Goal: Task Accomplishment & Management: Manage account settings

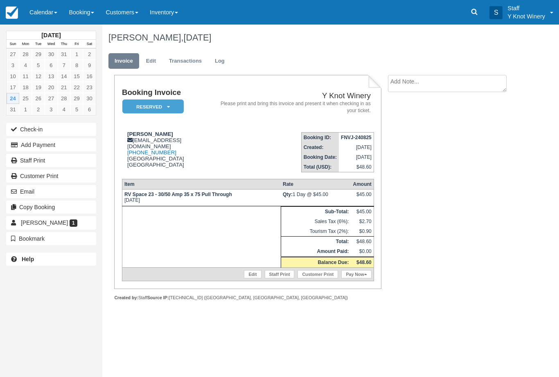
click at [361, 278] on link "Pay Now" at bounding box center [356, 274] width 30 height 8
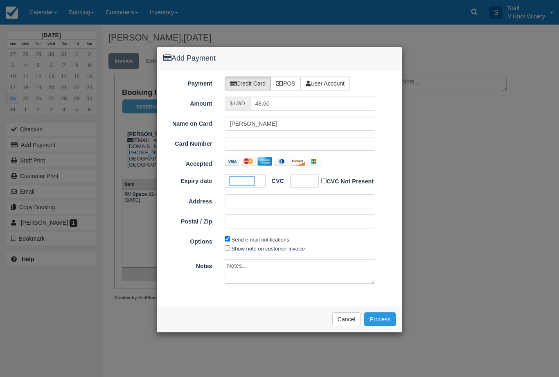
click at [309, 182] on div at bounding box center [304, 181] width 29 height 14
click at [229, 248] on input "Show note on customer invoice" at bounding box center [227, 247] width 5 height 5
checkbox input "true"
click at [380, 320] on button "Process" at bounding box center [380, 319] width 32 height 14
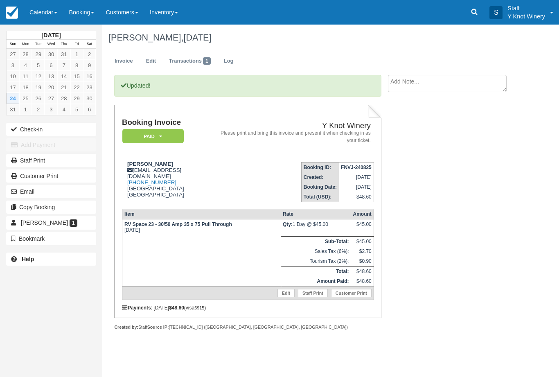
click at [52, 132] on button "Check-in" at bounding box center [51, 129] width 90 height 13
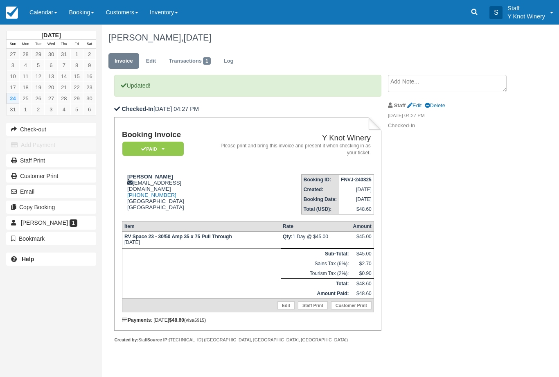
click at [46, 15] on link "Calendar" at bounding box center [43, 12] width 39 height 25
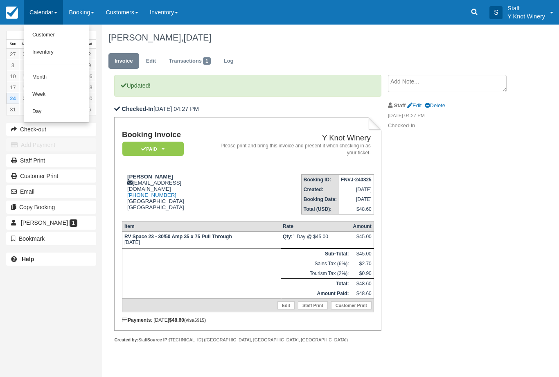
click at [48, 33] on link "Customer" at bounding box center [56, 35] width 65 height 17
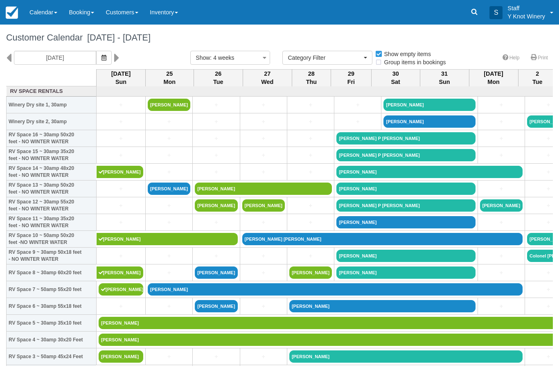
select select
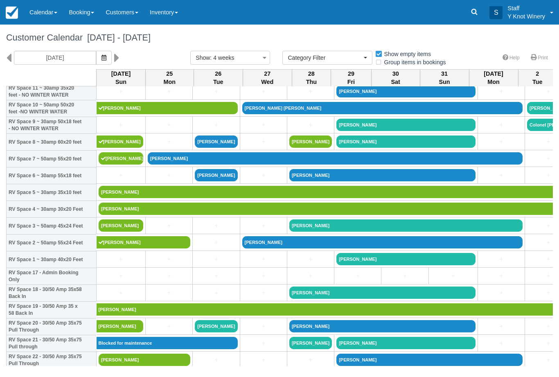
scroll to position [131, 0]
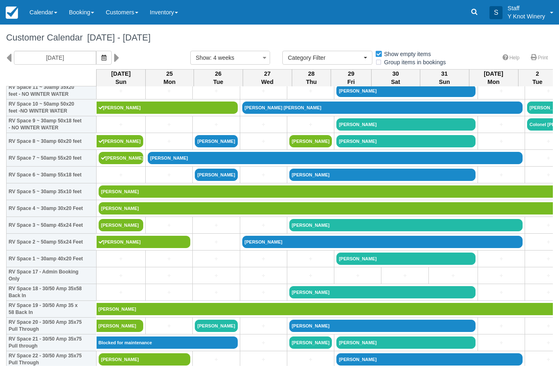
click at [114, 231] on link "[PERSON_NAME]" at bounding box center [121, 225] width 45 height 12
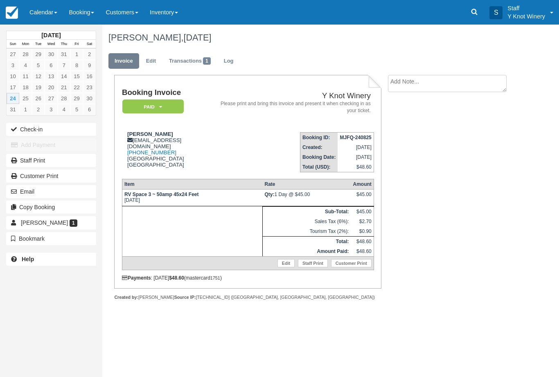
click at [38, 124] on button "Check-in" at bounding box center [51, 129] width 90 height 13
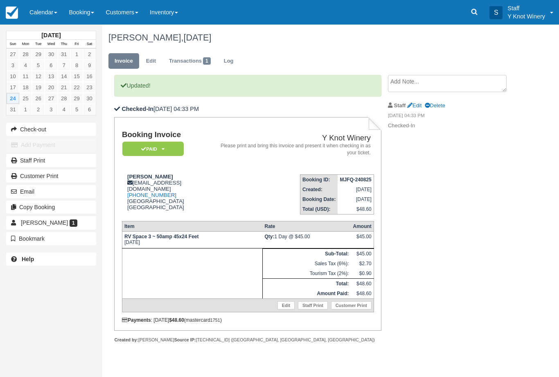
click at [32, 14] on link "Calendar" at bounding box center [43, 12] width 39 height 25
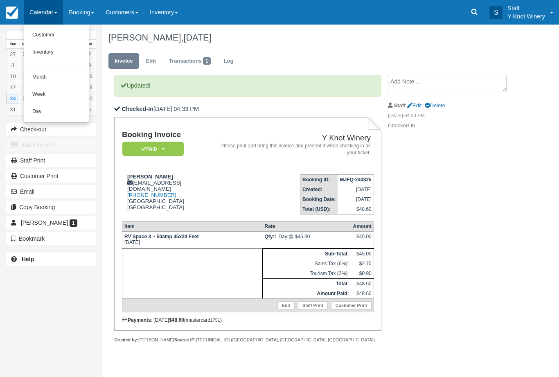
click at [42, 30] on link "Customer" at bounding box center [56, 35] width 65 height 17
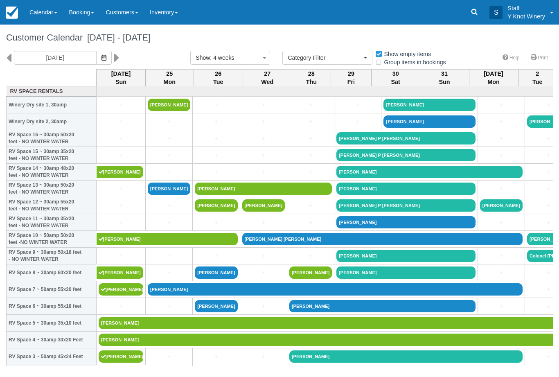
select select
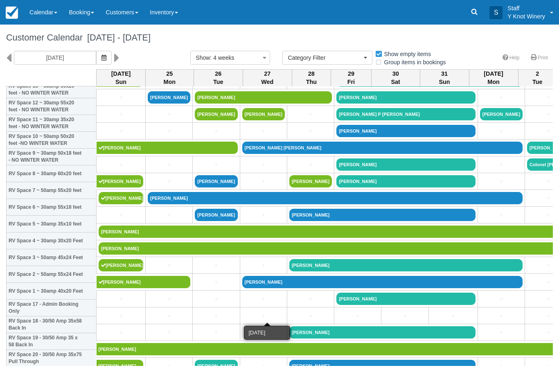
scroll to position [98, 0]
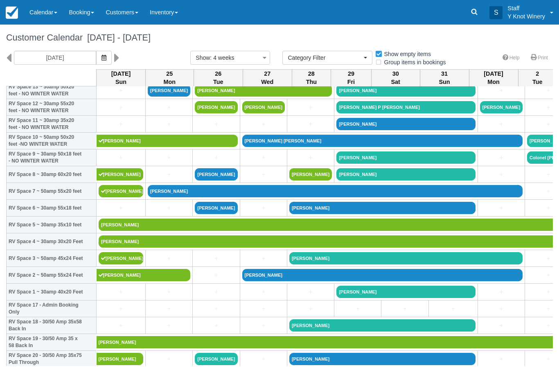
click at [102, 55] on icon "button" at bounding box center [104, 58] width 5 height 6
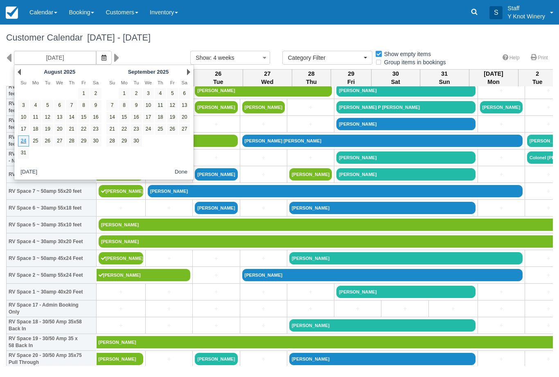
click at [189, 69] on link "Next" at bounding box center [188, 72] width 3 height 7
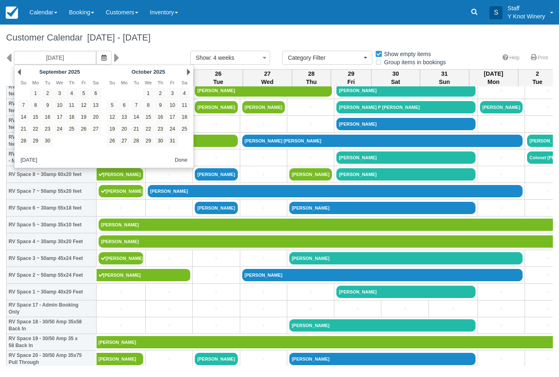
click at [176, 106] on link "10" at bounding box center [172, 105] width 11 height 11
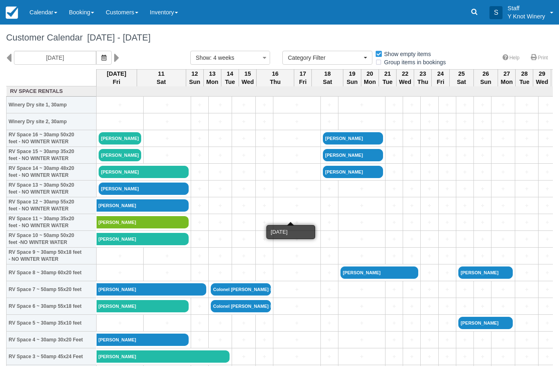
click at [96, 55] on button "button" at bounding box center [104, 58] width 16 height 14
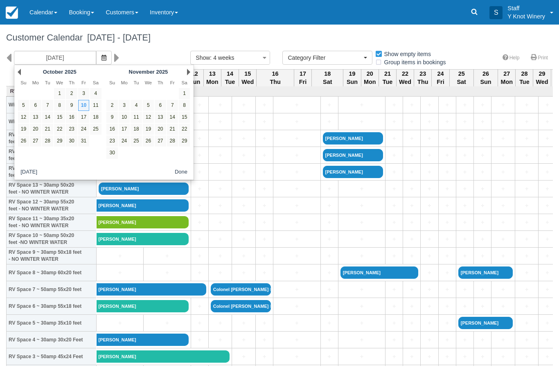
click at [20, 69] on link "Prev" at bounding box center [19, 72] width 3 height 7
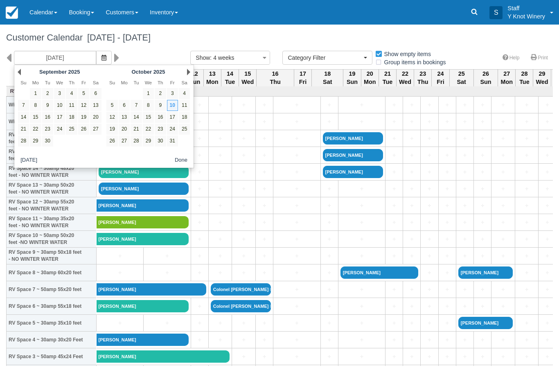
click at [20, 70] on link "Prev" at bounding box center [19, 72] width 3 height 7
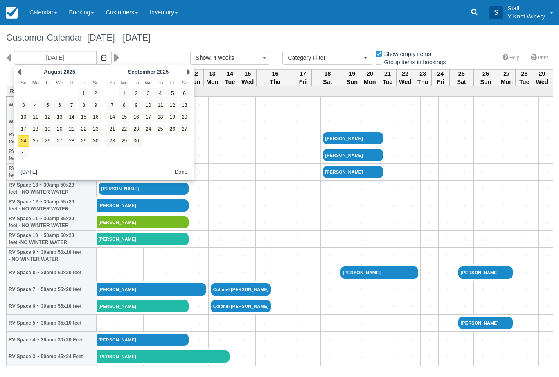
click at [24, 140] on link "24" at bounding box center [23, 140] width 11 height 11
type input "08/24/25"
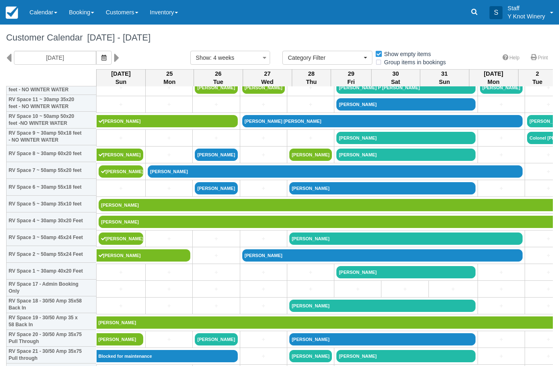
scroll to position [119, 0]
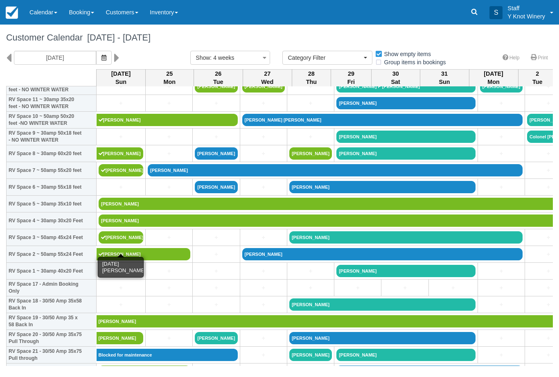
click at [127, 244] on link "[PERSON_NAME]" at bounding box center [121, 237] width 45 height 12
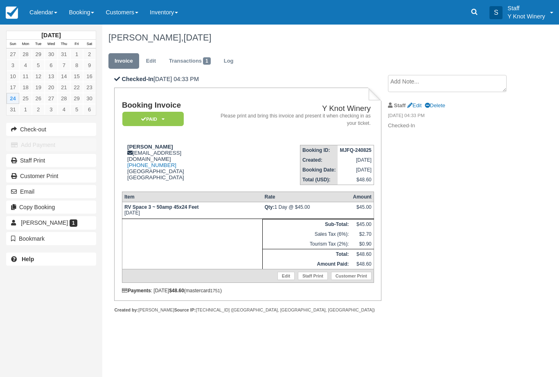
click at [40, 10] on link "Calendar" at bounding box center [43, 12] width 39 height 25
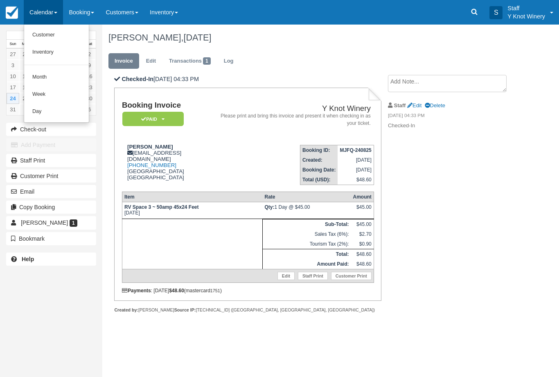
click at [45, 29] on link "Customer" at bounding box center [56, 35] width 65 height 17
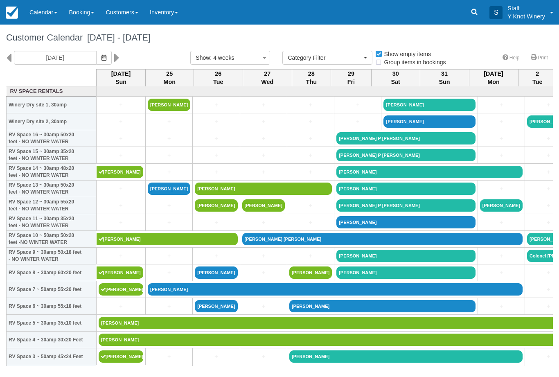
select select
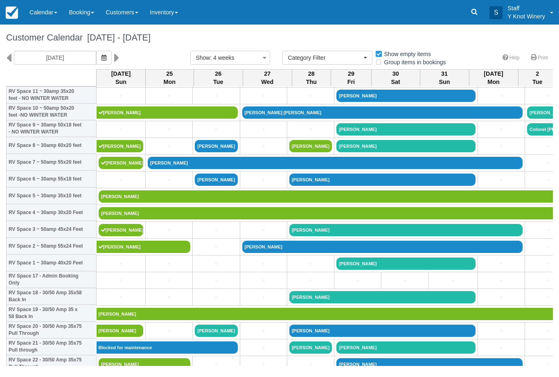
scroll to position [129, 0]
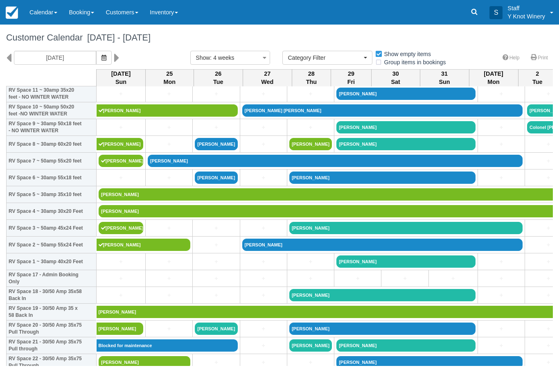
click at [102, 58] on icon "button" at bounding box center [104, 58] width 5 height 6
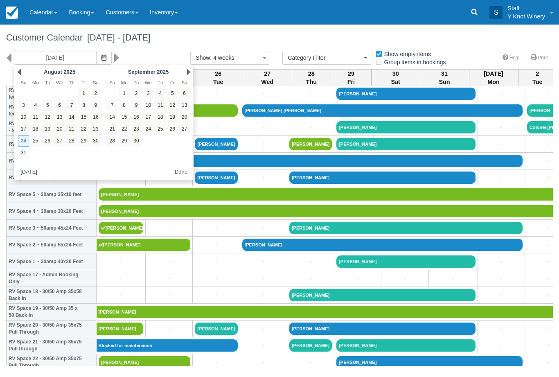
click at [189, 72] on link "Next" at bounding box center [188, 72] width 3 height 7
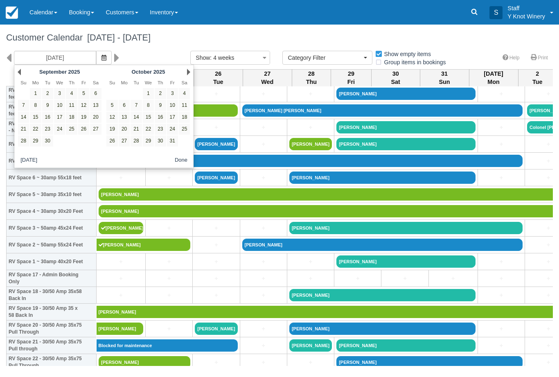
click at [184, 104] on link "11" at bounding box center [184, 105] width 11 height 11
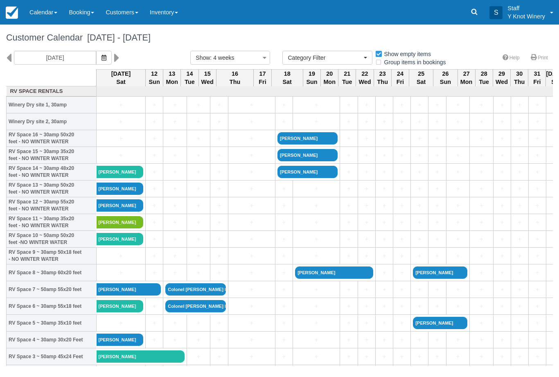
click at [102, 54] on span "button" at bounding box center [104, 57] width 5 height 7
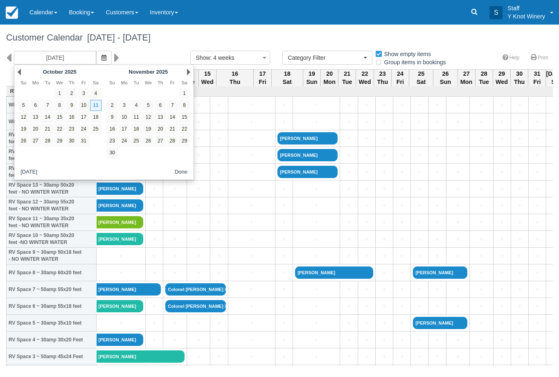
click at [25, 70] on div "Prev October 2025" at bounding box center [59, 71] width 89 height 11
click at [21, 69] on div "Prev October 2025" at bounding box center [59, 71] width 89 height 11
click at [25, 70] on div "Prev October 2025" at bounding box center [59, 71] width 89 height 11
click at [24, 71] on div "Prev October 2025" at bounding box center [59, 71] width 89 height 11
click at [28, 65] on div "Prev October 2025 Su Mo Tu We Th Fr Sa 1 2 3 4 5 6 7 8 9 10 11 12 13 14 15 16 1…" at bounding box center [104, 122] width 181 height 115
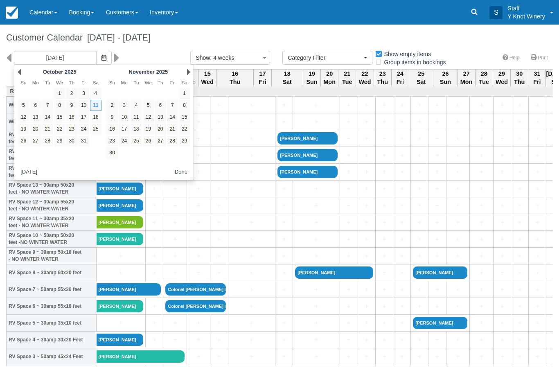
click at [27, 74] on div "October 2025" at bounding box center [59, 71] width 64 height 9
click at [20, 73] on link "Prev" at bounding box center [19, 72] width 3 height 7
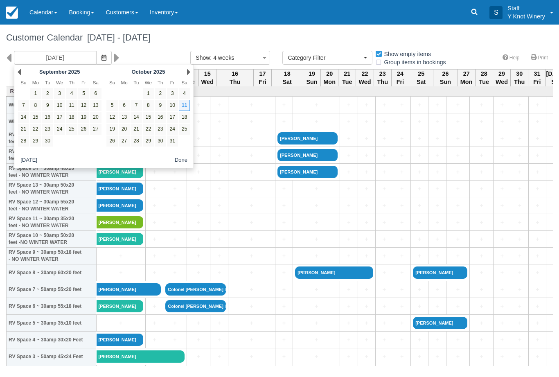
click at [27, 70] on div "Prev September 2025" at bounding box center [59, 71] width 89 height 11
click at [33, 65] on div "Prev September 2025 Su Mo Tu We Th Fr Sa 1 2 3 4 5 6 7 8 9 10 11 12 13 14 15 16…" at bounding box center [104, 117] width 181 height 104
click at [45, 17] on link "Calendar" at bounding box center [43, 12] width 39 height 25
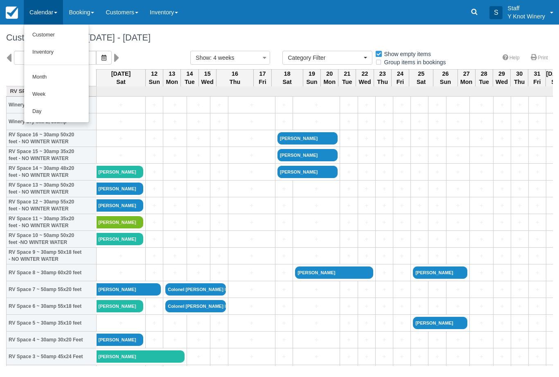
click at [137, 54] on div at bounding box center [279, 188] width 559 height 377
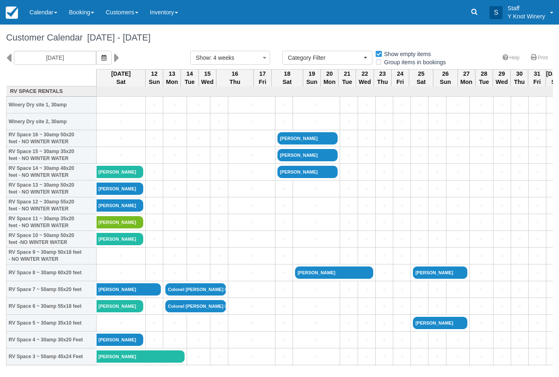
click at [96, 54] on button "button" at bounding box center [104, 58] width 16 height 14
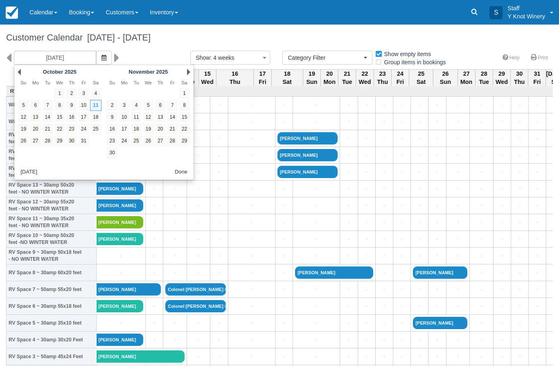
click at [20, 69] on link "Prev" at bounding box center [19, 72] width 3 height 7
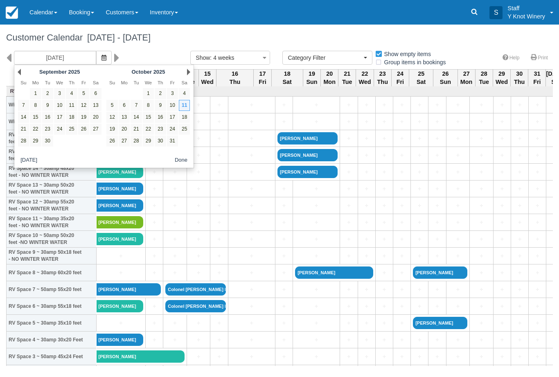
click at [23, 67] on div "Prev September 2025" at bounding box center [59, 71] width 89 height 11
click at [21, 72] on link "Prev" at bounding box center [19, 72] width 3 height 7
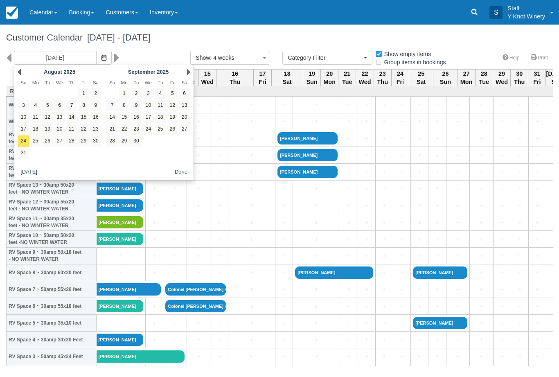
click at [23, 146] on link "24" at bounding box center [23, 140] width 11 height 11
type input "08/24/25"
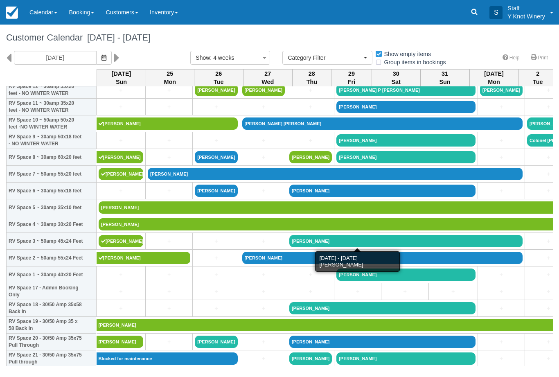
scroll to position [117, 0]
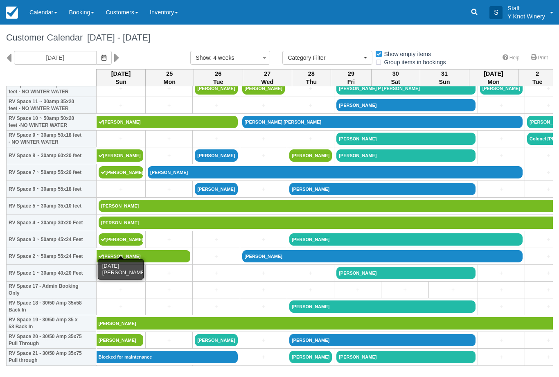
click at [129, 243] on link "Ben Buehler" at bounding box center [121, 239] width 45 height 12
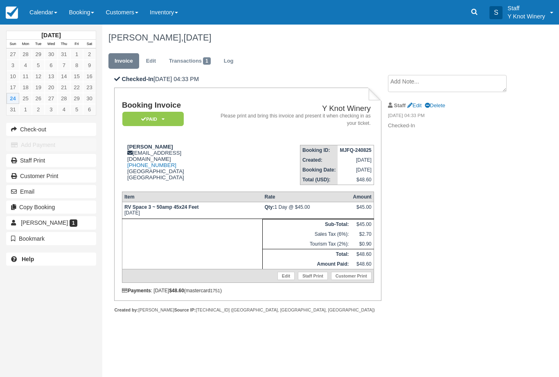
click at [281, 280] on link "Edit" at bounding box center [286, 276] width 17 height 8
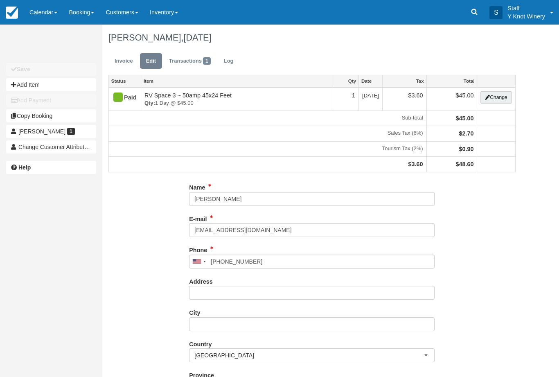
type input "[PHONE_NUMBER]"
click at [494, 98] on button "Change" at bounding box center [496, 97] width 31 height 12
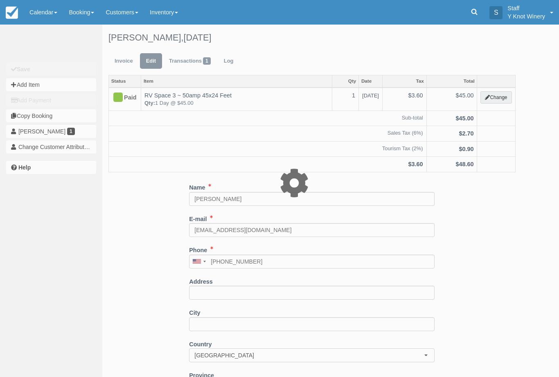
type input "45.00"
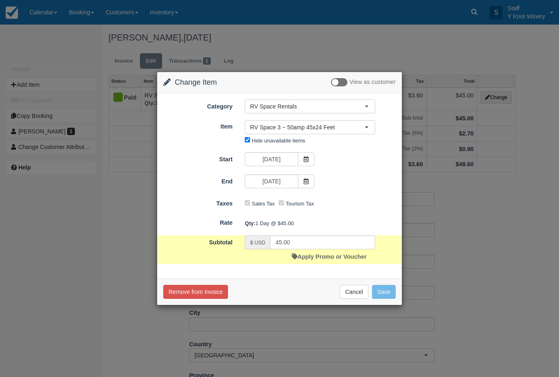
click at [324, 129] on span "RV Space 3 ~ 50amp 45x24 Feet" at bounding box center [307, 127] width 115 height 8
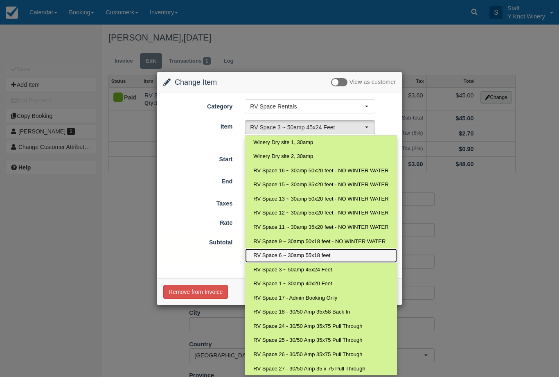
click at [280, 257] on link "RV Space 6 ~ 30amp 55x18 feet" at bounding box center [320, 255] width 151 height 14
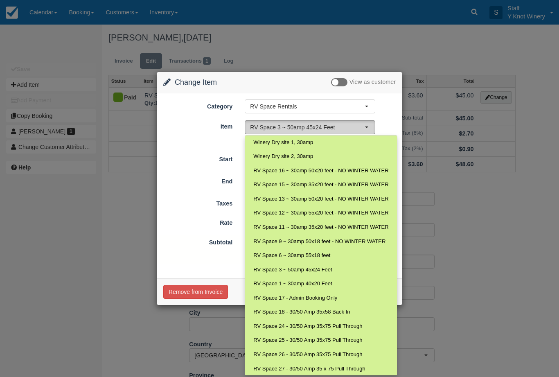
select select "18"
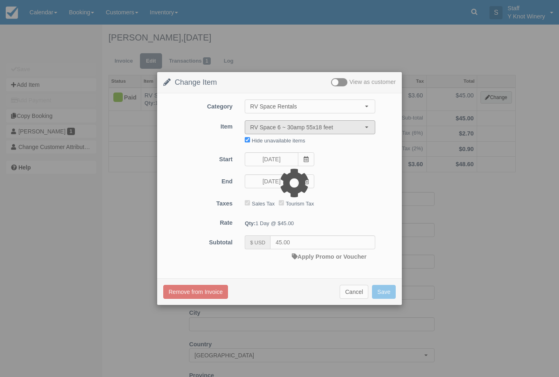
type input "40.00"
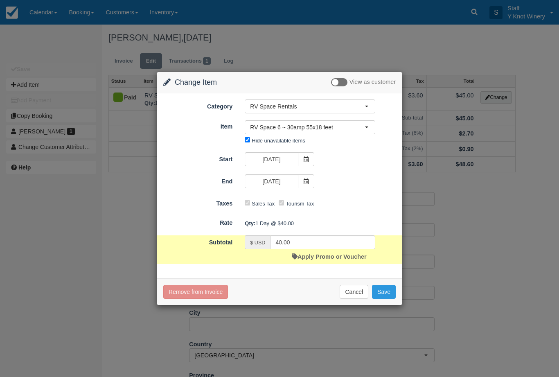
click at [382, 291] on button "Save" at bounding box center [384, 292] width 24 height 14
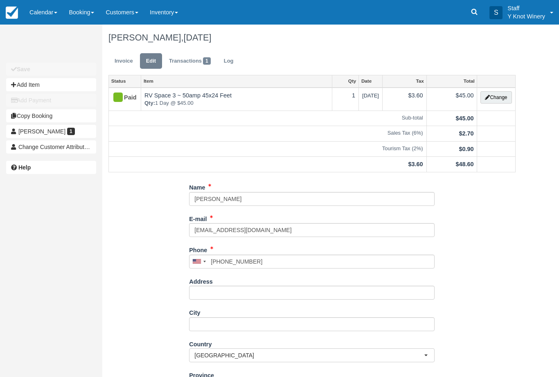
click at [126, 59] on link "Invoice" at bounding box center [123, 61] width 31 height 16
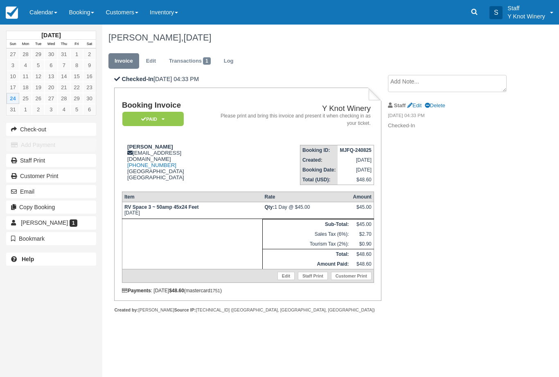
click at [39, 12] on link "Calendar" at bounding box center [43, 12] width 39 height 25
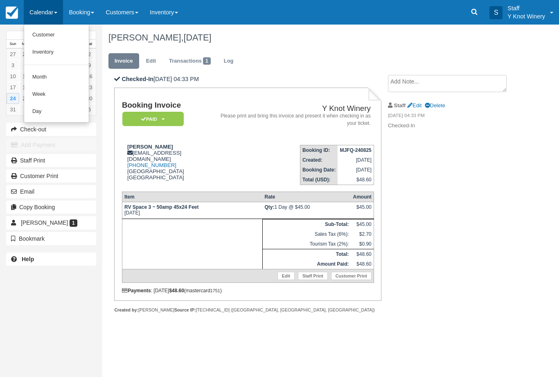
click at [46, 30] on link "Customer" at bounding box center [56, 35] width 65 height 17
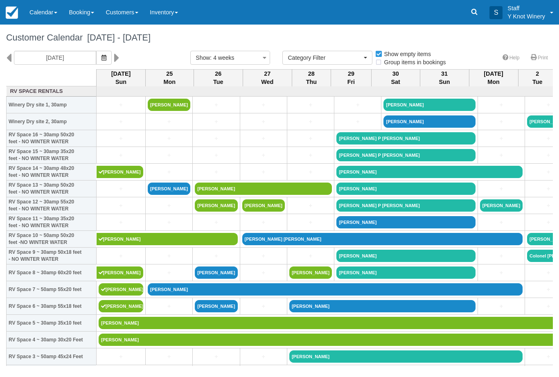
select select
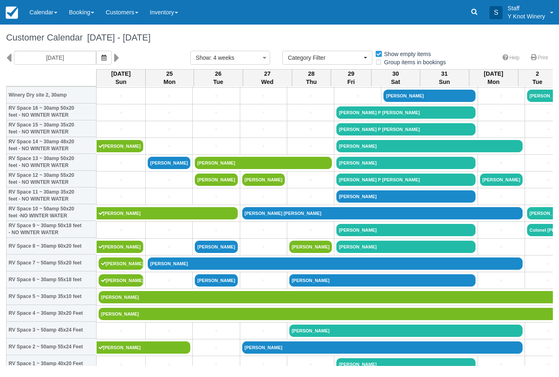
scroll to position [27, 0]
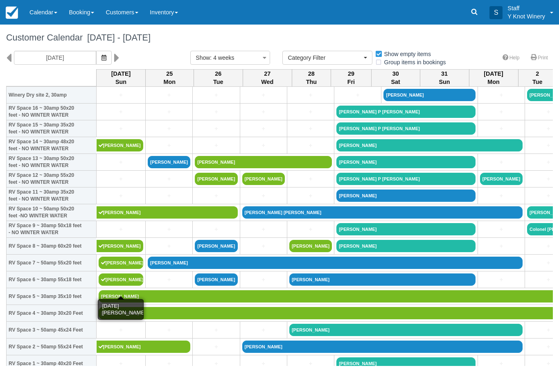
click at [114, 286] on link "[PERSON_NAME]" at bounding box center [121, 279] width 45 height 12
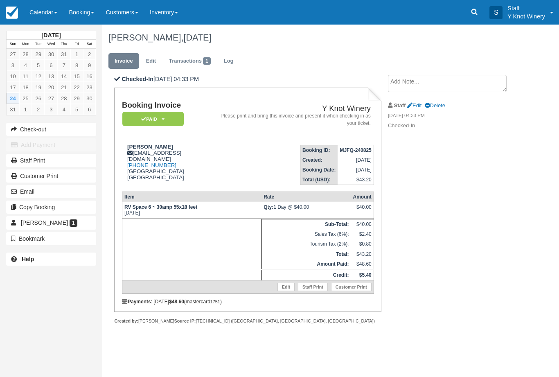
click at [41, 12] on link "Calendar" at bounding box center [43, 12] width 39 height 25
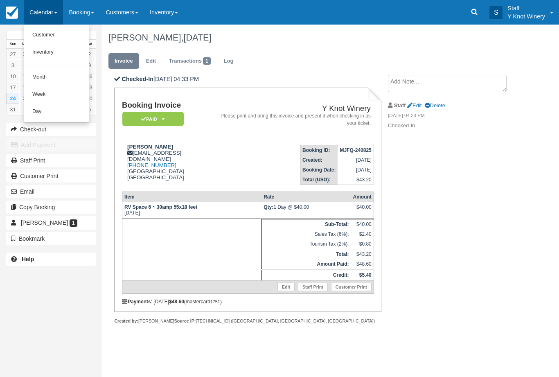
click at [58, 34] on link "Customer" at bounding box center [56, 35] width 65 height 17
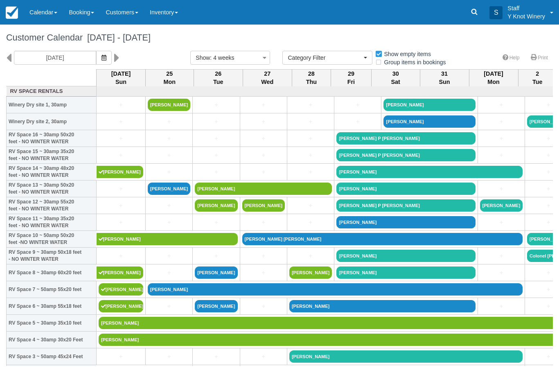
select select
click at [190, 242] on link "[PERSON_NAME]" at bounding box center [167, 239] width 141 height 12
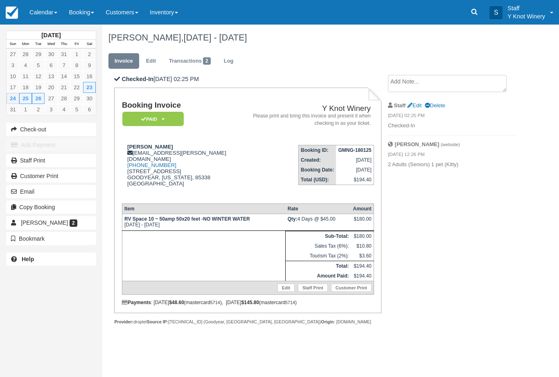
click at [287, 292] on link "Edit" at bounding box center [286, 288] width 17 height 8
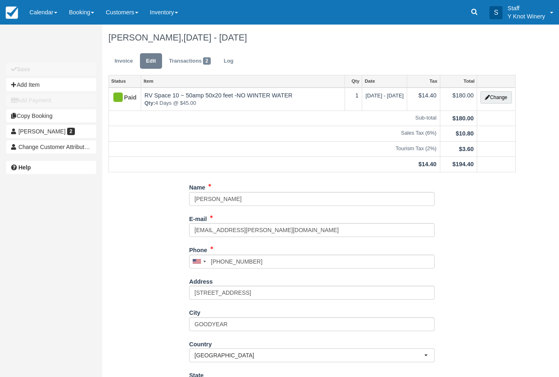
click at [499, 95] on button "Change" at bounding box center [496, 97] width 31 height 12
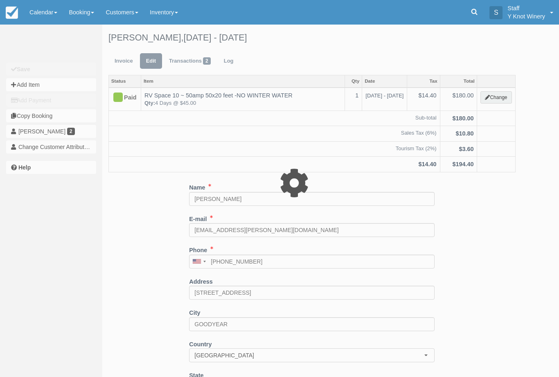
type input "180.00"
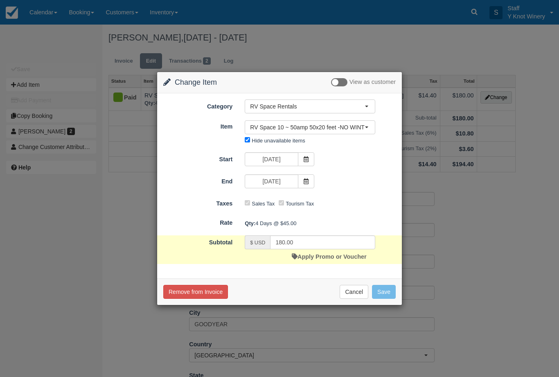
click at [350, 132] on button "RV Space 10 ~ 50amp 50x20 feet -NO WINTER WATER" at bounding box center [310, 127] width 131 height 14
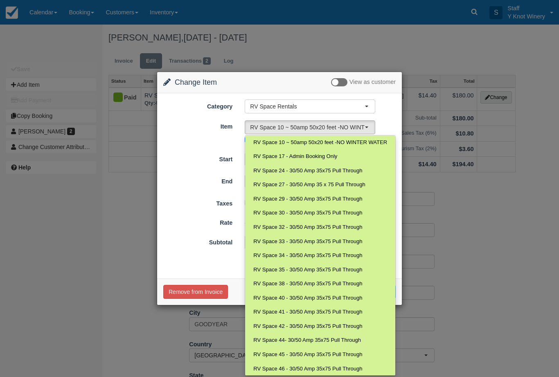
click at [210, 251] on div at bounding box center [280, 189] width 246 height 234
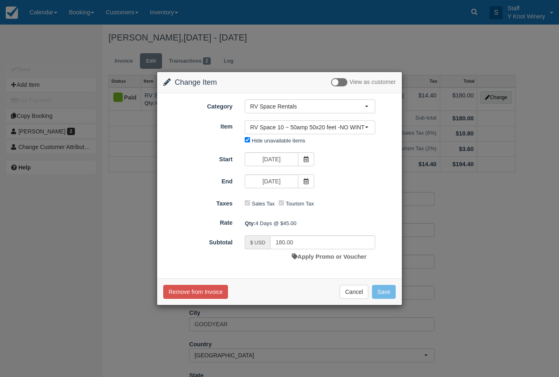
click at [350, 294] on button "Cancel" at bounding box center [354, 292] width 29 height 14
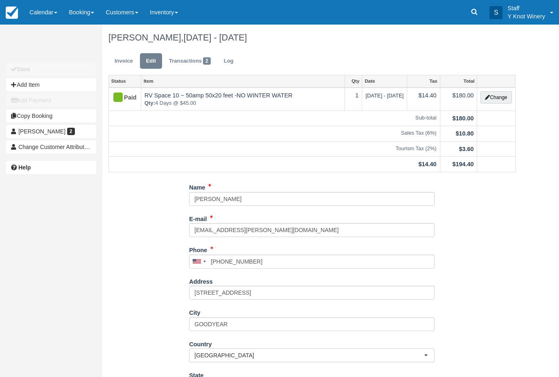
click at [49, 14] on link "Calendar" at bounding box center [43, 12] width 39 height 25
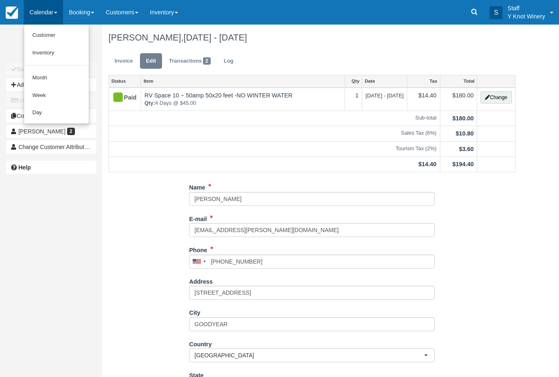
click at [57, 34] on link "Customer" at bounding box center [56, 36] width 65 height 18
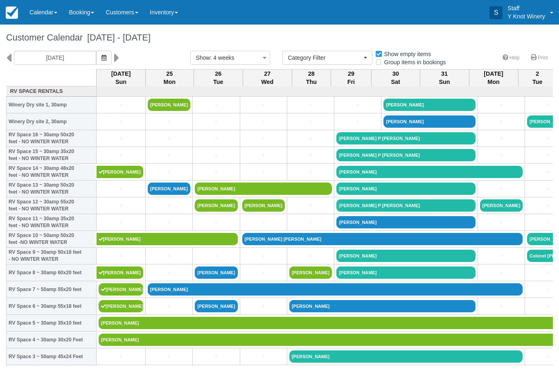
select select
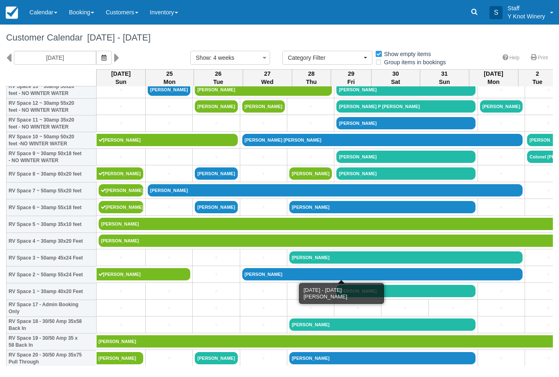
scroll to position [99, 0]
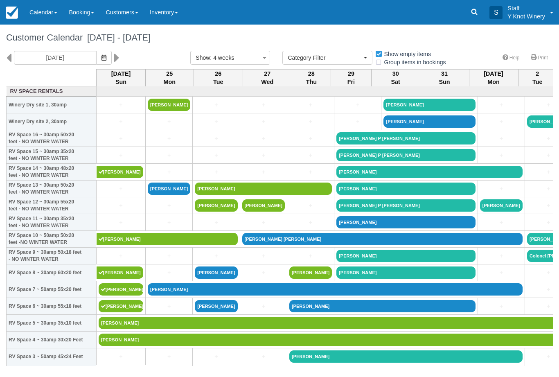
select select
click at [130, 245] on link "[PERSON_NAME]" at bounding box center [167, 239] width 141 height 12
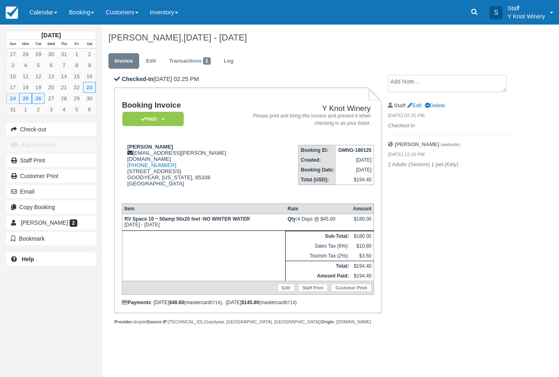
click at [279, 305] on div "Booking Invoice Paid   Pending Reserved Deposit Waiting Cancelled Y Knot Winery…" at bounding box center [248, 203] width 252 height 204
click at [287, 292] on link "Edit" at bounding box center [286, 288] width 17 height 8
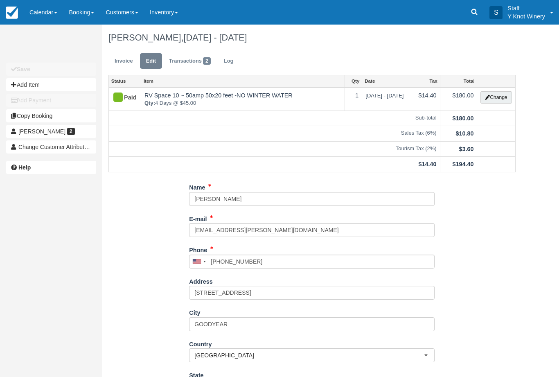
click at [497, 88] on td "Change" at bounding box center [496, 99] width 38 height 23
click at [495, 96] on button "Change" at bounding box center [496, 97] width 31 height 12
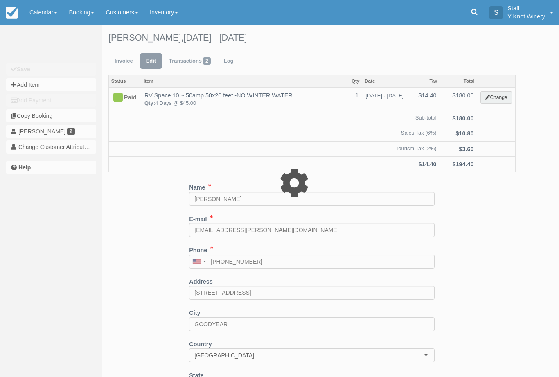
type input "180.00"
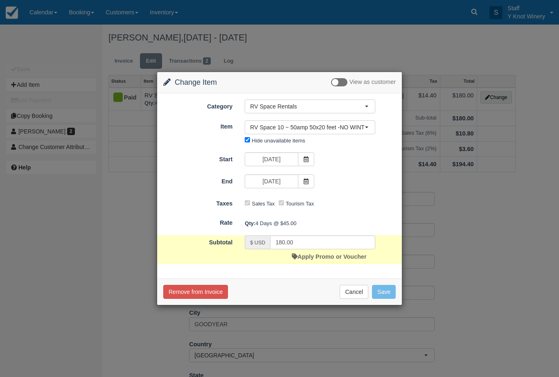
click at [357, 131] on button "RV Space 10 ~ 50amp 50x20 feet -NO WINTER WATER" at bounding box center [310, 127] width 131 height 14
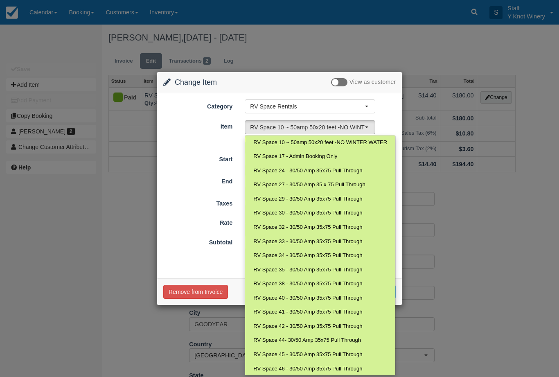
click at [387, 108] on div at bounding box center [280, 189] width 246 height 234
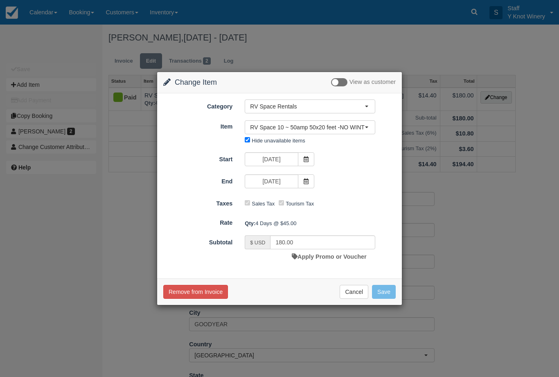
click at [348, 291] on button "Cancel" at bounding box center [354, 292] width 29 height 14
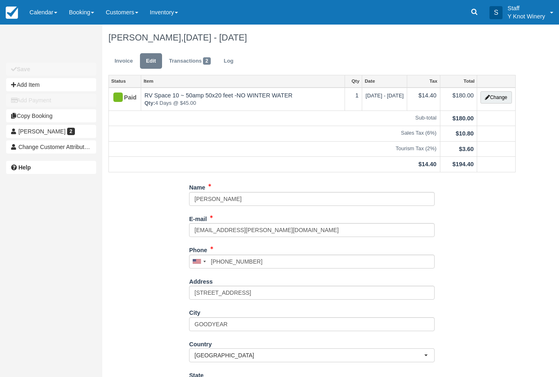
click at [185, 63] on link "Transactions 2" at bounding box center [190, 61] width 54 height 16
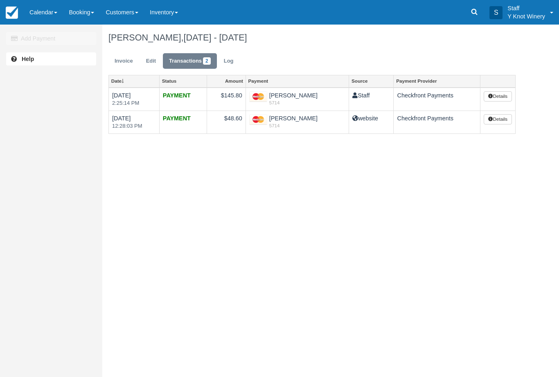
click at [118, 61] on link "Invoice" at bounding box center [123, 61] width 31 height 16
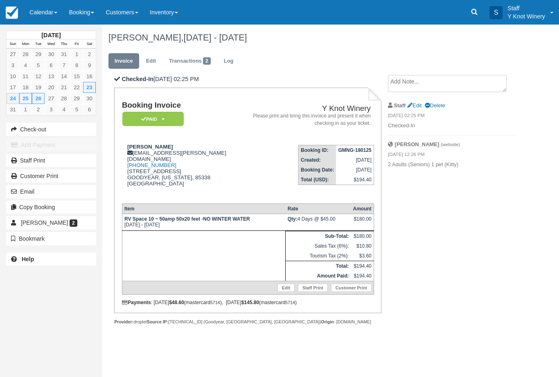
click at [287, 292] on link "Edit" at bounding box center [286, 288] width 17 height 8
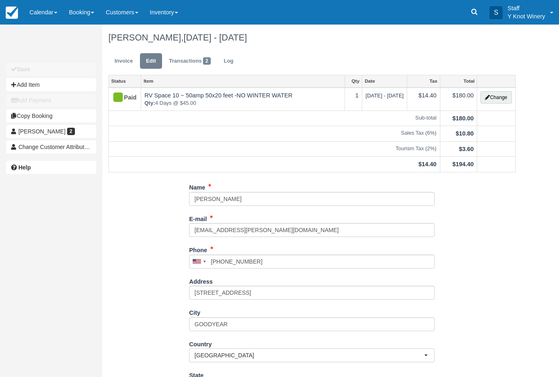
click at [493, 98] on button "Change" at bounding box center [496, 97] width 31 height 12
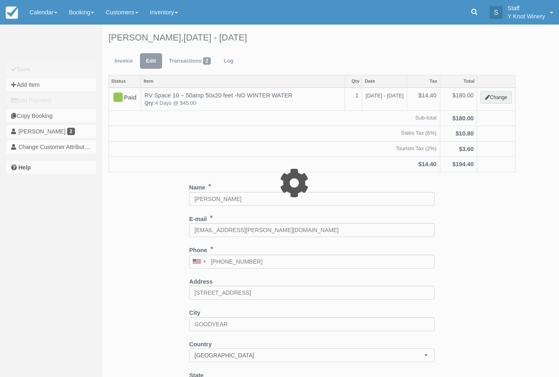
type input "180.00"
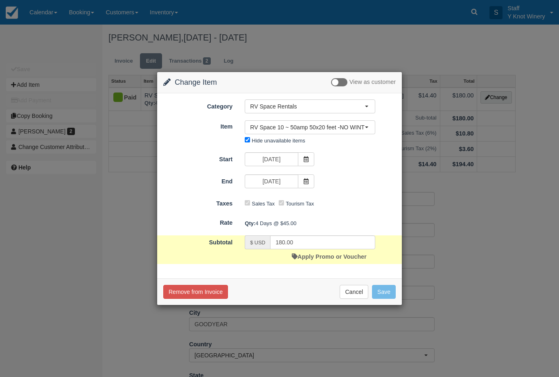
click at [351, 124] on span "RV Space 10 ~ 50amp 50x20 feet -NO WINTER WATER" at bounding box center [307, 127] width 115 height 8
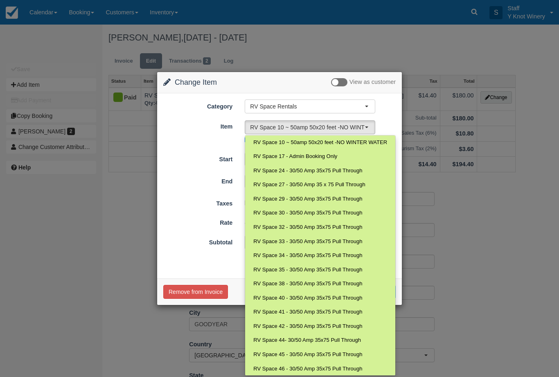
click at [192, 171] on div at bounding box center [280, 189] width 246 height 234
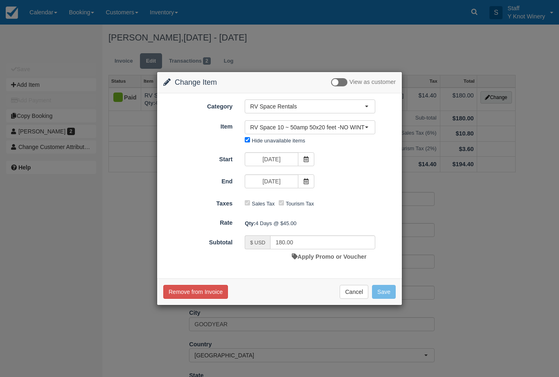
click at [269, 140] on label "Hide unavailable items" at bounding box center [278, 141] width 53 height 6
click at [250, 140] on input "Hide unavailable items" at bounding box center [247, 139] width 5 height 5
checkbox input "false"
click at [365, 129] on button "RV Space 10 ~ 50amp 50x20 feet -NO WINTER WATER" at bounding box center [310, 127] width 131 height 14
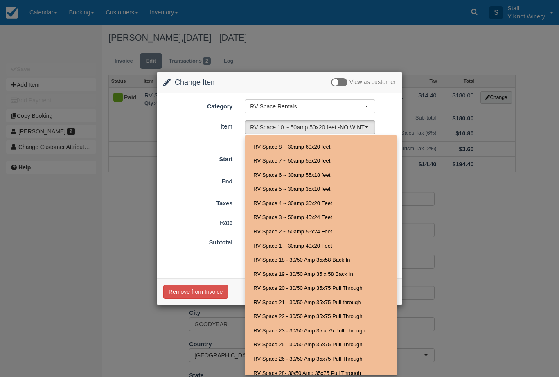
scroll to position [452, 0]
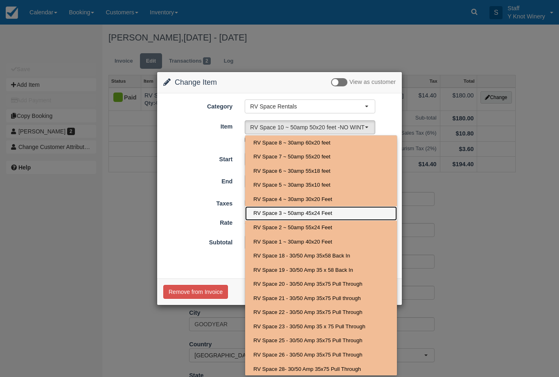
click at [313, 210] on span "RV Space 3 ~ 50amp 45x24 Feet" at bounding box center [292, 214] width 79 height 8
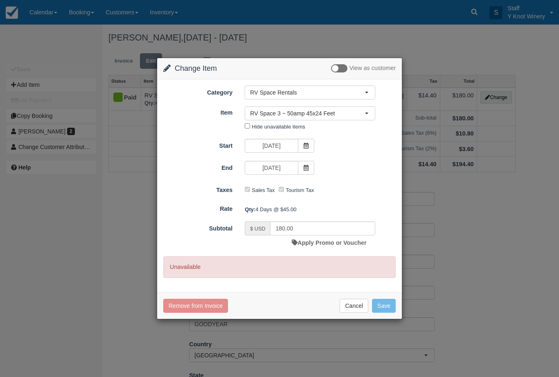
click at [352, 114] on span "RV Space 3 ~ 50amp 45x24 Feet" at bounding box center [307, 113] width 115 height 8
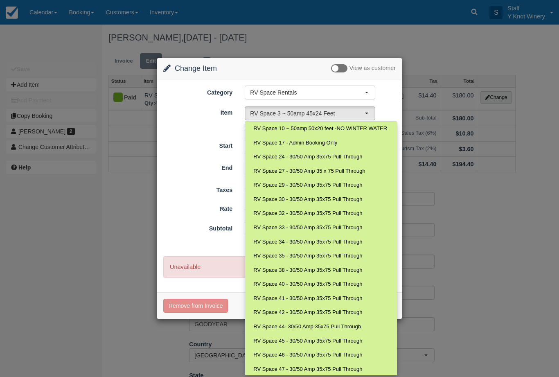
scroll to position [-6, 0]
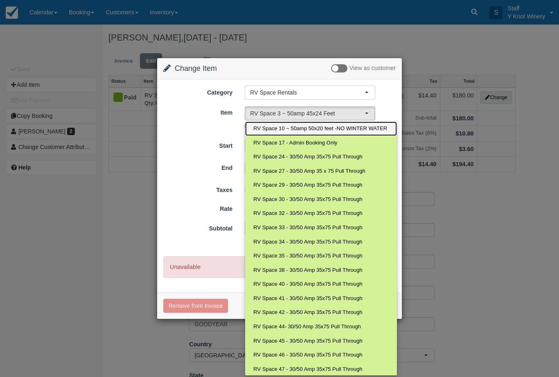
click at [378, 128] on link "RV Space 10 ~ 50amp 50x20 feet -NO WINTER WATER" at bounding box center [320, 129] width 151 height 14
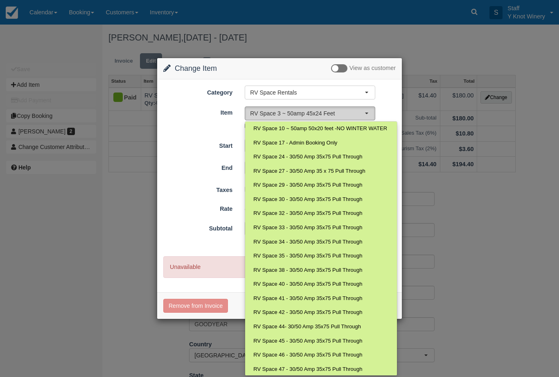
select select "22"
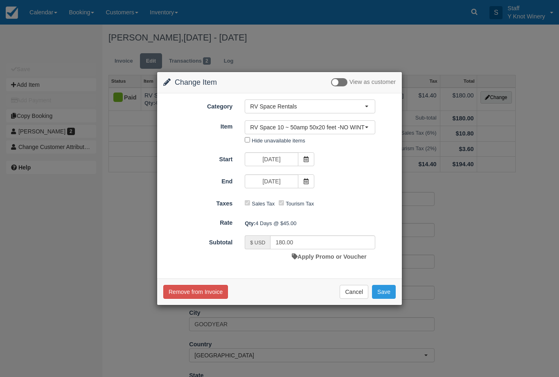
click at [357, 296] on button "Cancel" at bounding box center [354, 292] width 29 height 14
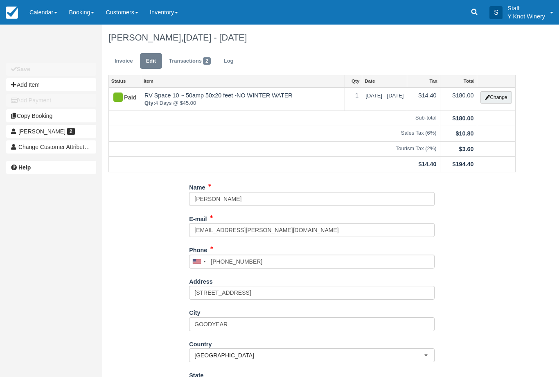
click at [50, 9] on link "Calendar" at bounding box center [43, 12] width 39 height 25
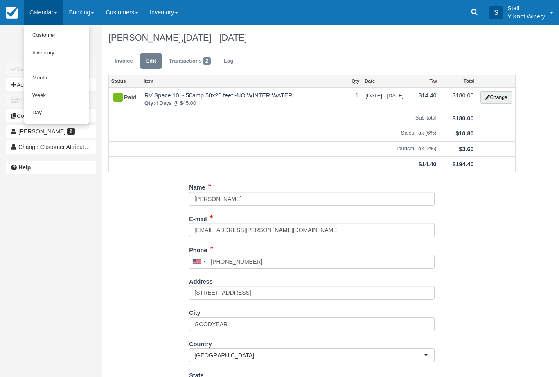
click at [47, 33] on link "Customer" at bounding box center [56, 36] width 65 height 18
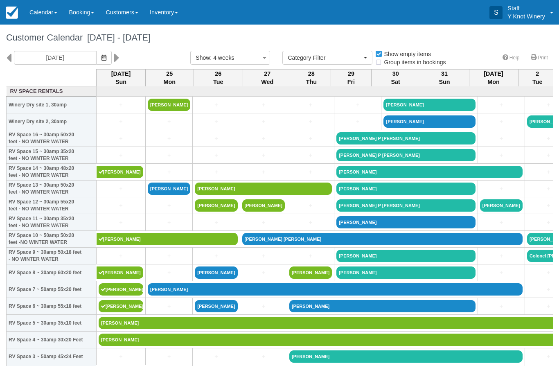
select select
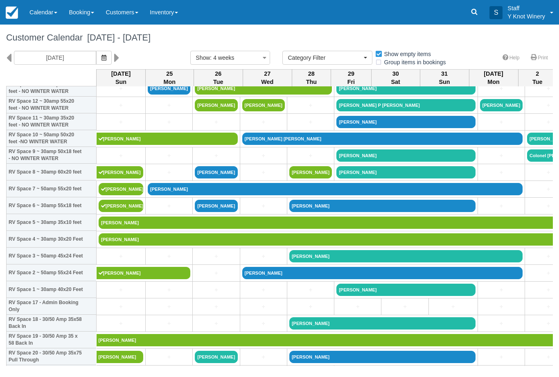
scroll to position [101, 0]
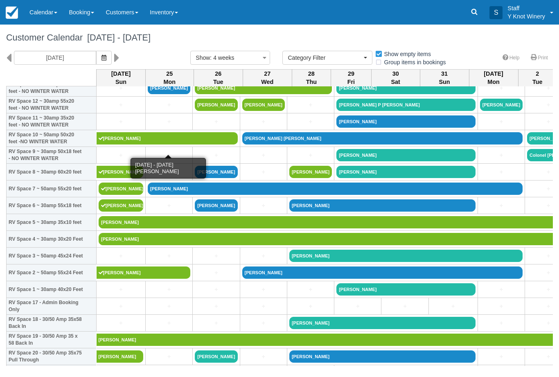
click at [170, 144] on link "[PERSON_NAME]" at bounding box center [167, 138] width 141 height 12
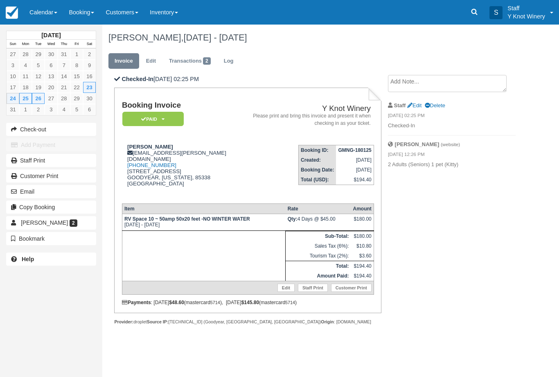
click at [282, 292] on link "Edit" at bounding box center [286, 288] width 17 height 8
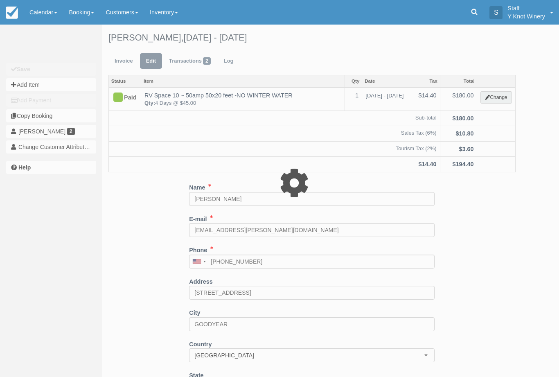
type input "180.00"
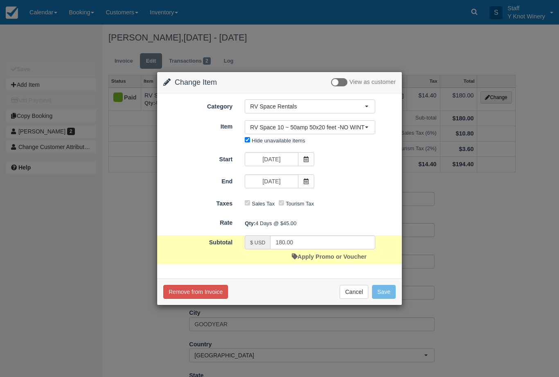
click at [354, 130] on span "RV Space 10 ~ 50amp 50x20 feet -NO WINTER WATER" at bounding box center [307, 127] width 115 height 8
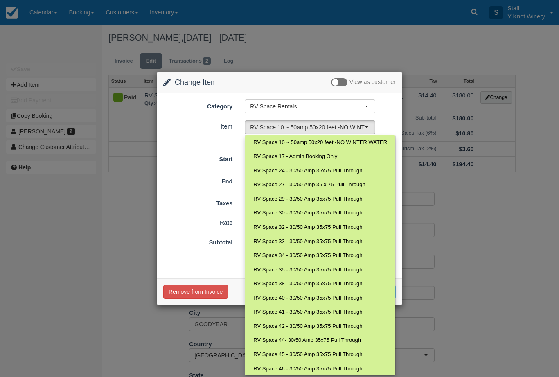
click at [384, 117] on div at bounding box center [280, 189] width 246 height 234
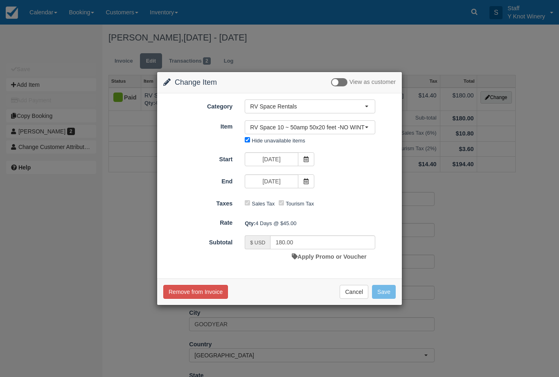
click at [353, 297] on button "Cancel" at bounding box center [354, 292] width 29 height 14
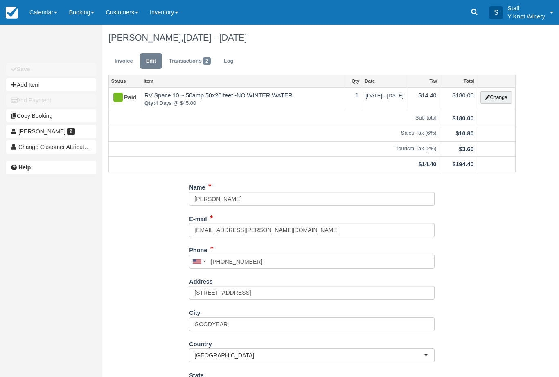
click at [127, 63] on link "Invoice" at bounding box center [123, 61] width 31 height 16
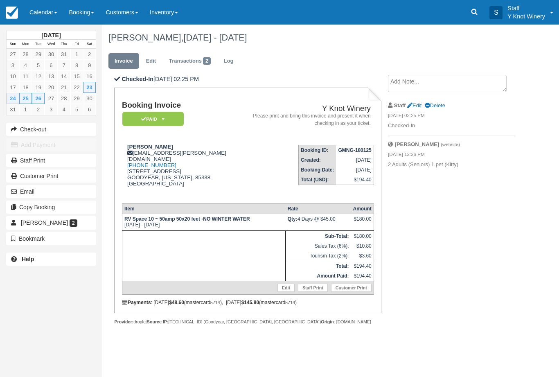
click at [44, 14] on link "Calendar" at bounding box center [43, 12] width 39 height 25
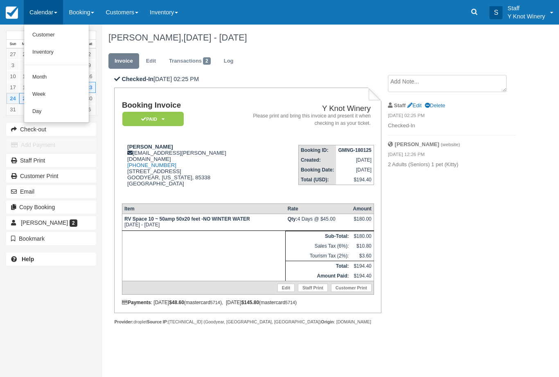
click at [52, 32] on link "Customer" at bounding box center [56, 35] width 65 height 17
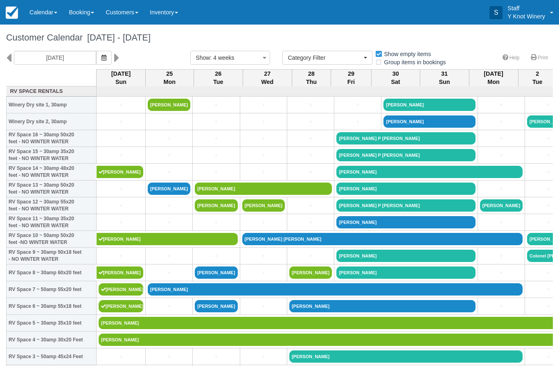
select select
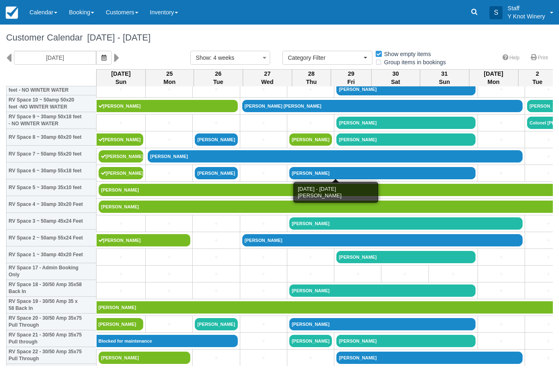
scroll to position [136, 0]
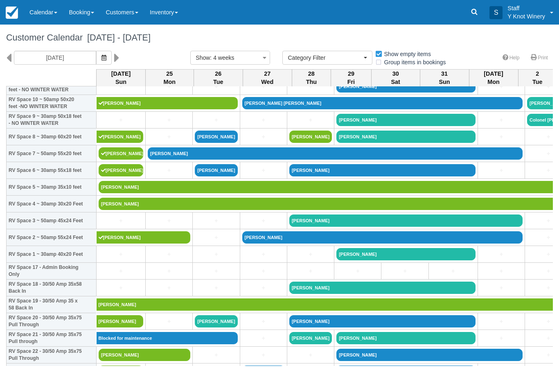
click at [118, 176] on link "[PERSON_NAME]" at bounding box center [121, 170] width 45 height 12
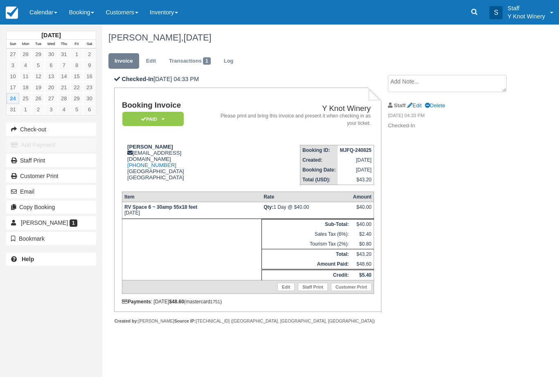
click at [32, 9] on link "Calendar" at bounding box center [43, 12] width 39 height 25
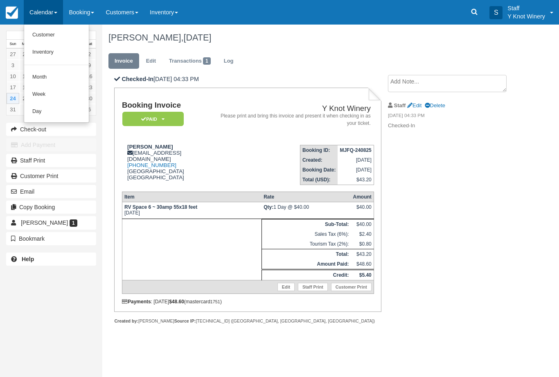
click at [54, 32] on link "Customer" at bounding box center [56, 35] width 65 height 17
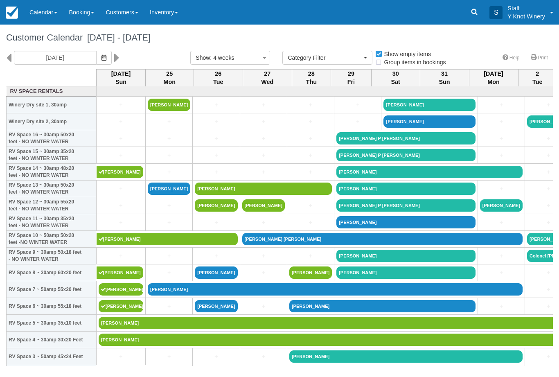
select select
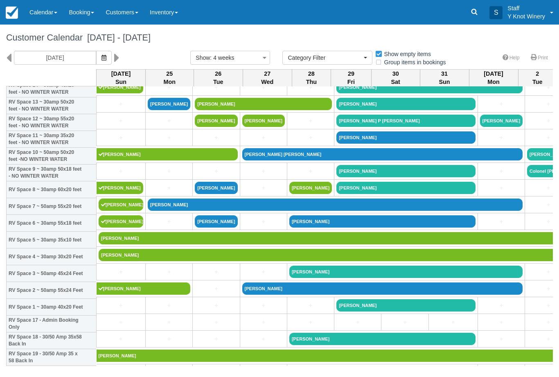
scroll to position [83, 0]
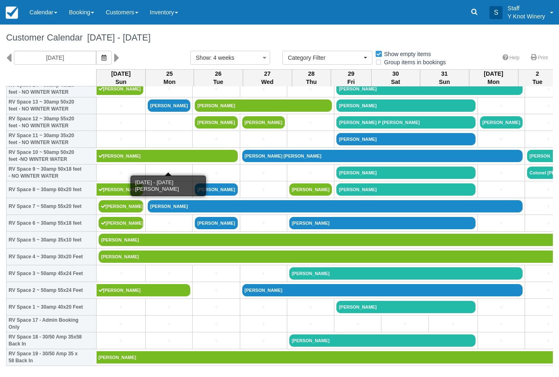
click at [154, 162] on link "RON TRAYNOR" at bounding box center [167, 156] width 141 height 12
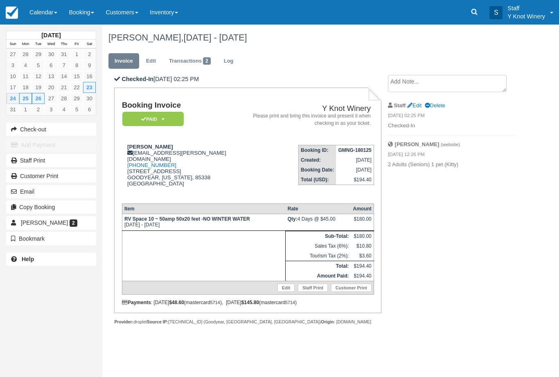
click at [285, 292] on link "Edit" at bounding box center [286, 288] width 17 height 8
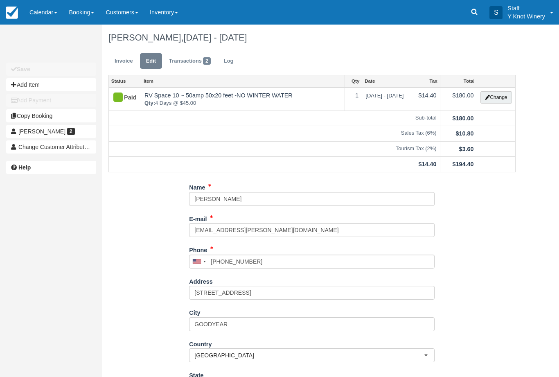
click at [492, 93] on button "Change" at bounding box center [496, 97] width 31 height 12
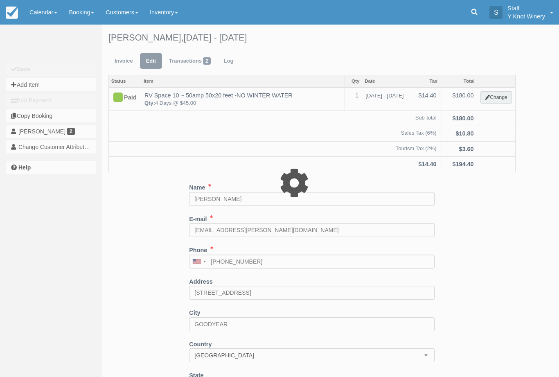
type input "180.00"
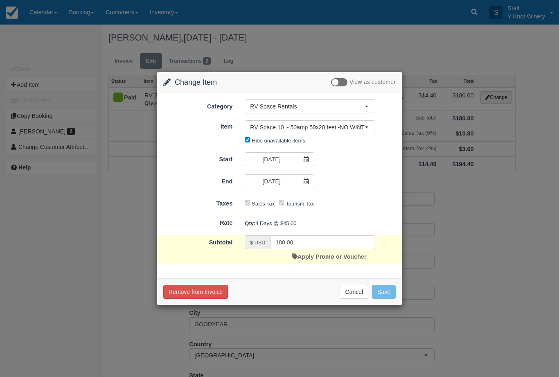
click at [298, 128] on span "RV Space 10 ~ 50amp 50x20 feet -NO WINTER WATER" at bounding box center [307, 127] width 115 height 8
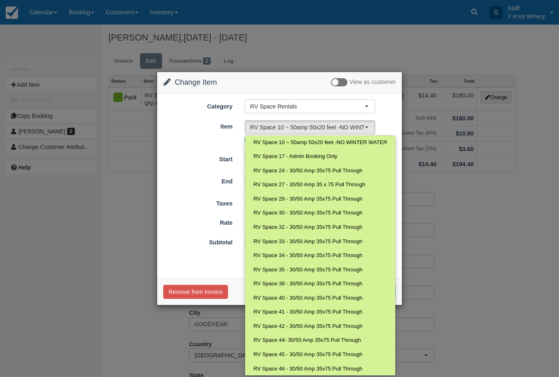
click at [190, 189] on div at bounding box center [280, 189] width 246 height 234
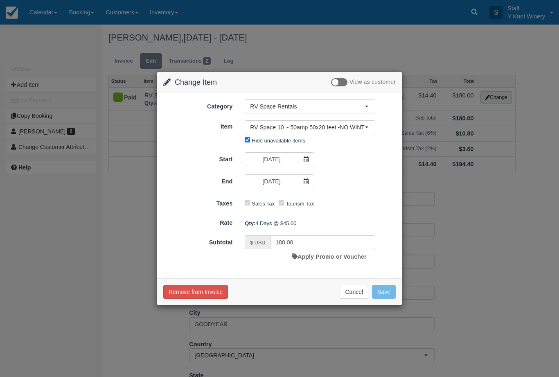
click at [352, 289] on button "Cancel" at bounding box center [354, 292] width 29 height 14
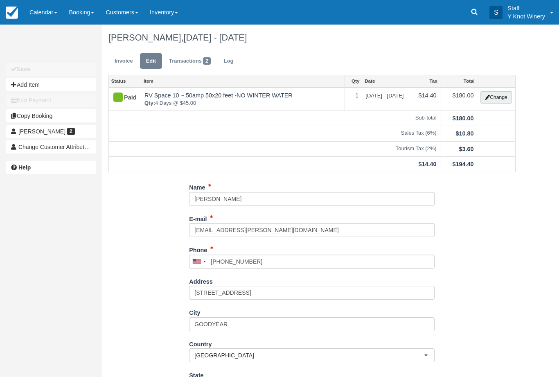
click at [39, 12] on link "Calendar" at bounding box center [43, 12] width 39 height 25
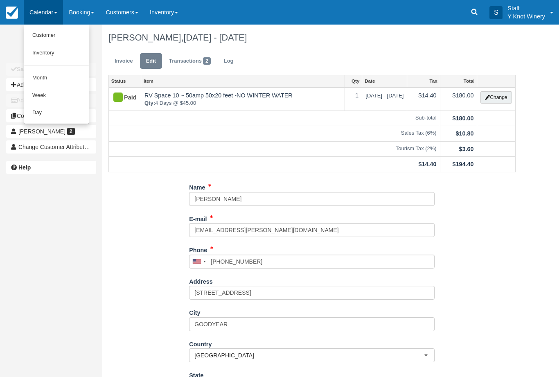
click at [52, 29] on link "Customer" at bounding box center [56, 36] width 65 height 18
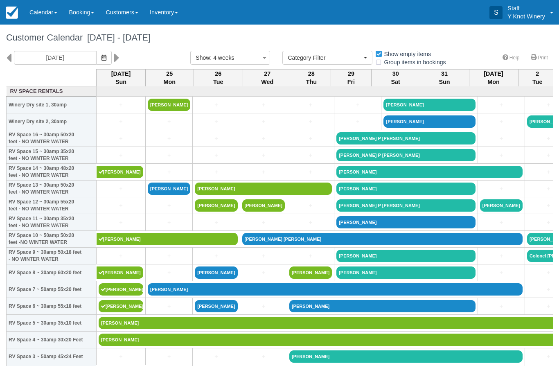
select select
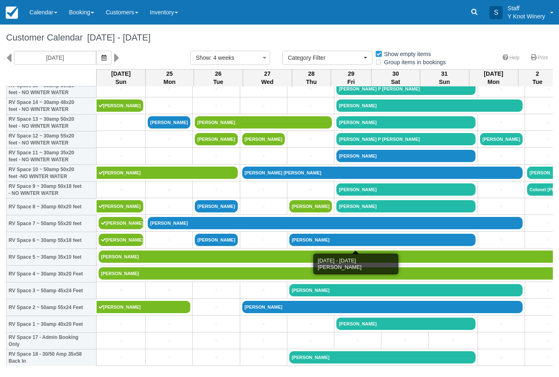
scroll to position [64, 0]
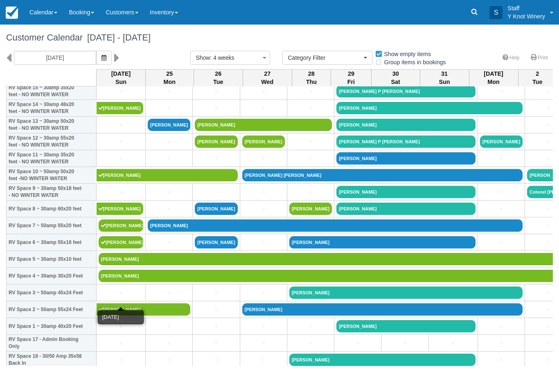
click at [124, 297] on link "+" at bounding box center [121, 293] width 45 height 9
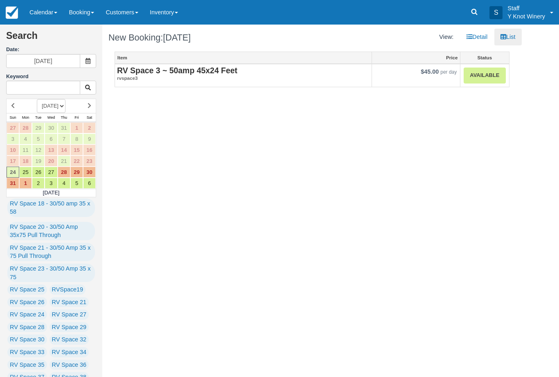
click at [481, 72] on link "Available" at bounding box center [485, 76] width 42 height 16
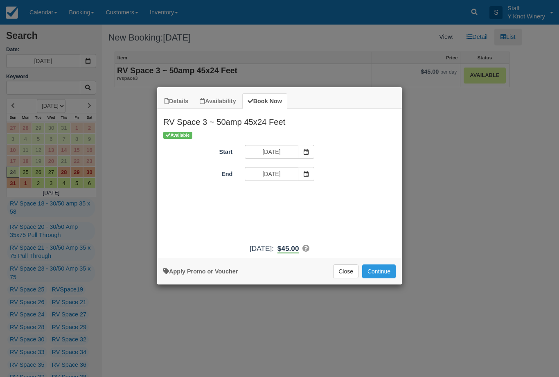
click at [305, 179] on span "Item Modal" at bounding box center [306, 174] width 16 height 14
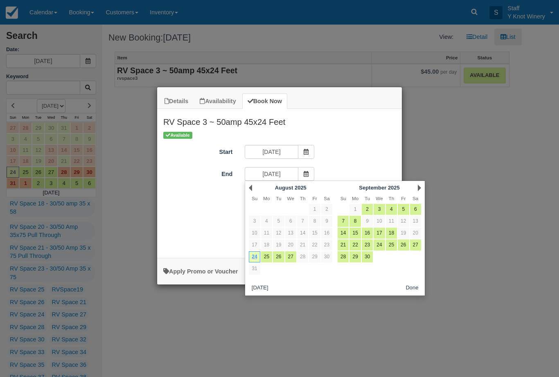
click at [280, 256] on link "26" at bounding box center [278, 256] width 11 height 11
type input "08/26/25"
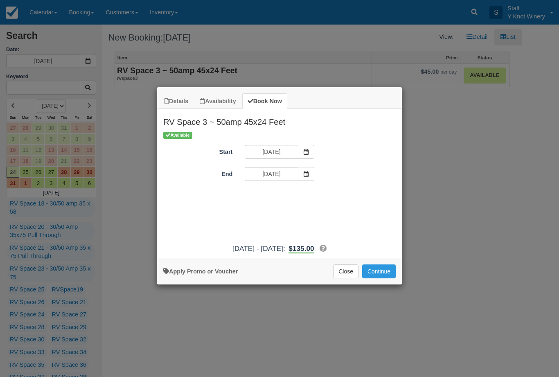
click at [379, 278] on button "Continue" at bounding box center [379, 271] width 34 height 14
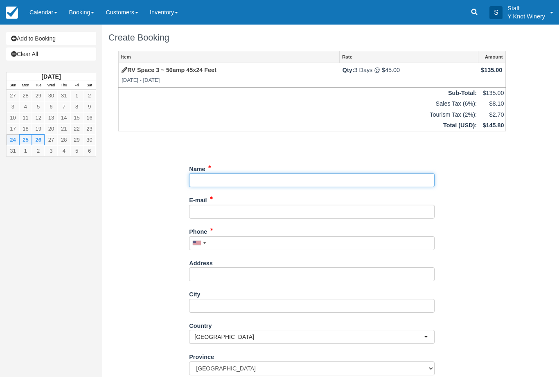
click at [206, 174] on input "Name" at bounding box center [312, 180] width 246 height 14
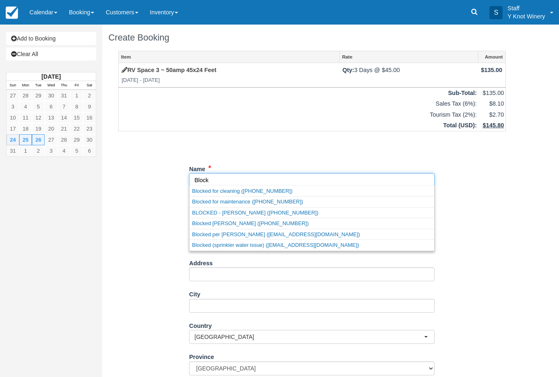
click at [199, 234] on link "Blocked per [PERSON_NAME] ([EMAIL_ADDRESS][DOMAIN_NAME])" at bounding box center [312, 234] width 245 height 10
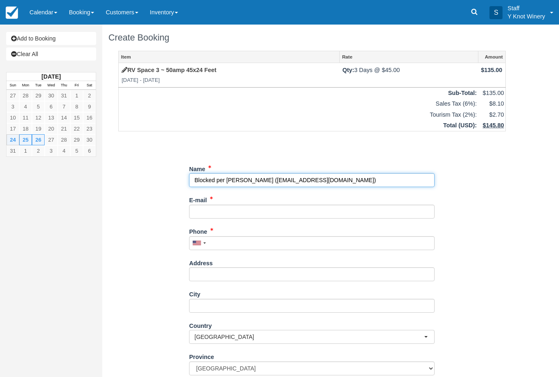
type input "Blocked per [PERSON_NAME]"
type input "[EMAIL_ADDRESS][DOMAIN_NAME]"
type input "[PHONE_NUMBER]"
select select "US"
select select
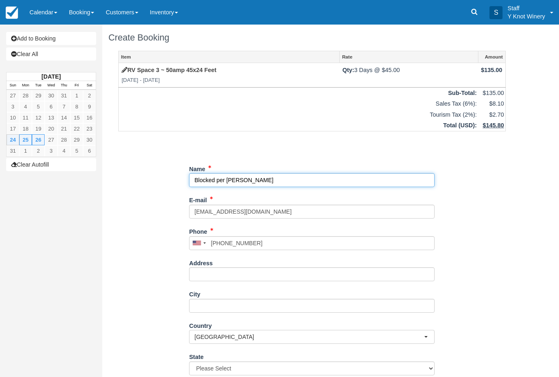
select select "UT"
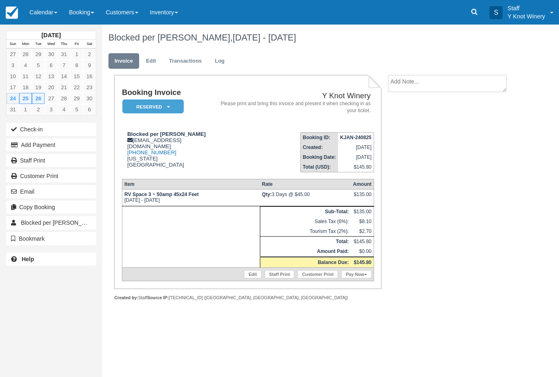
click at [39, 15] on link "Calendar" at bounding box center [43, 12] width 39 height 25
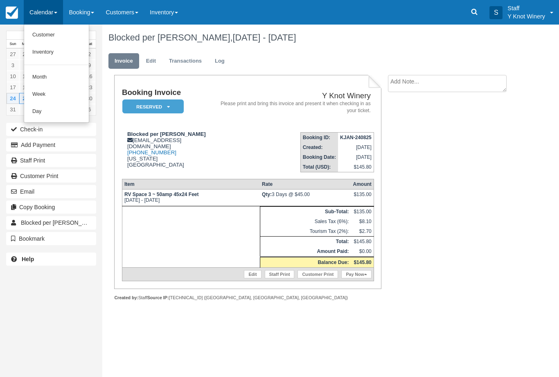
click at [41, 32] on link "Customer" at bounding box center [56, 35] width 65 height 17
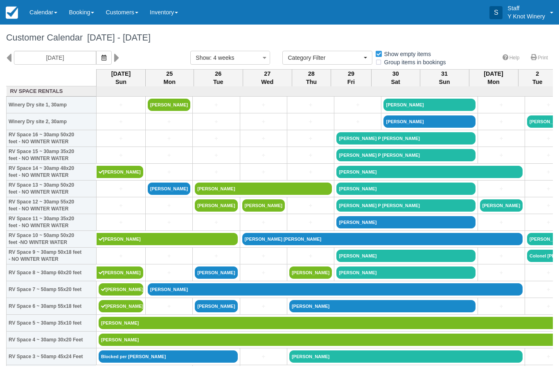
select select
click at [124, 311] on link "[PERSON_NAME]" at bounding box center [121, 306] width 45 height 12
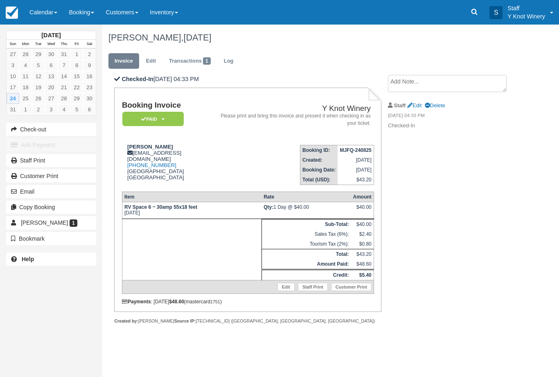
click at [186, 62] on link "Transactions 1" at bounding box center [190, 61] width 54 height 16
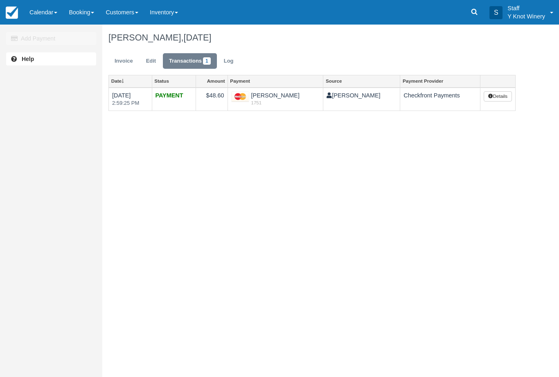
click at [236, 64] on link "Log" at bounding box center [229, 61] width 22 height 16
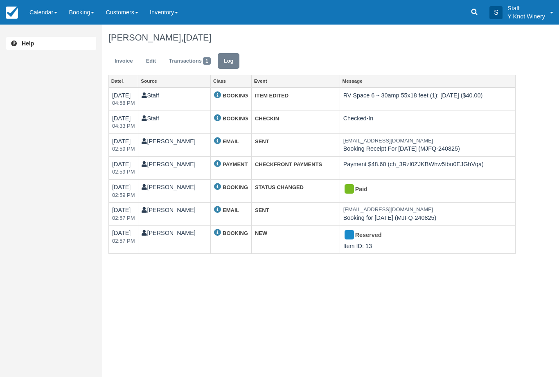
click at [41, 16] on link "Calendar" at bounding box center [43, 12] width 39 height 25
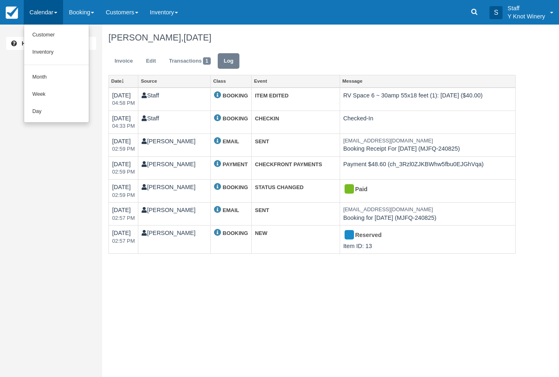
click at [48, 33] on link "Customer" at bounding box center [56, 35] width 65 height 17
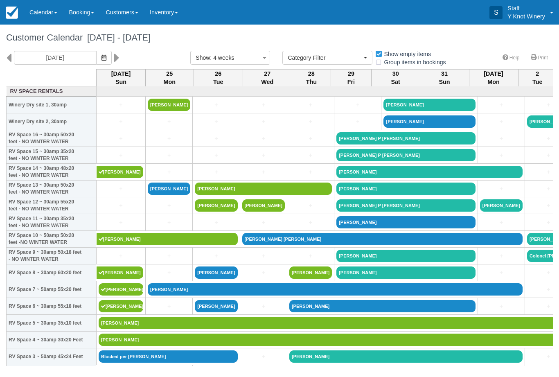
select select
click at [118, 312] on link "[PERSON_NAME]" at bounding box center [121, 306] width 45 height 12
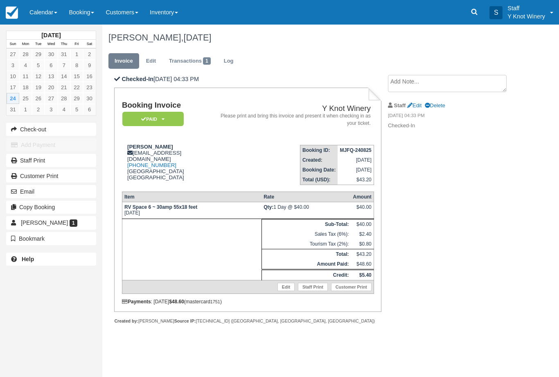
click at [183, 59] on link "Transactions 1" at bounding box center [190, 61] width 54 height 16
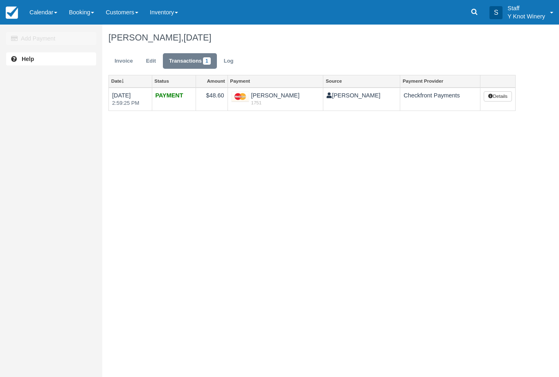
click at [126, 56] on link "Invoice" at bounding box center [123, 61] width 31 height 16
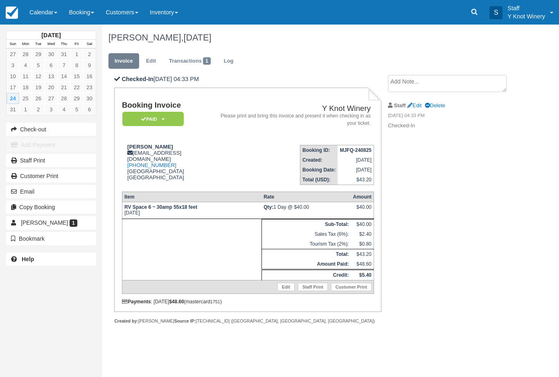
click at [50, 7] on link "Calendar" at bounding box center [43, 12] width 39 height 25
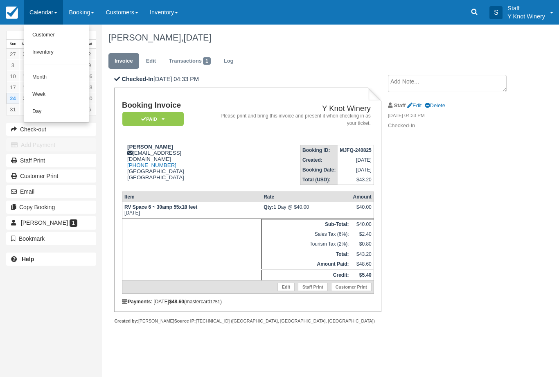
click at [38, 35] on link "Customer" at bounding box center [56, 35] width 65 height 17
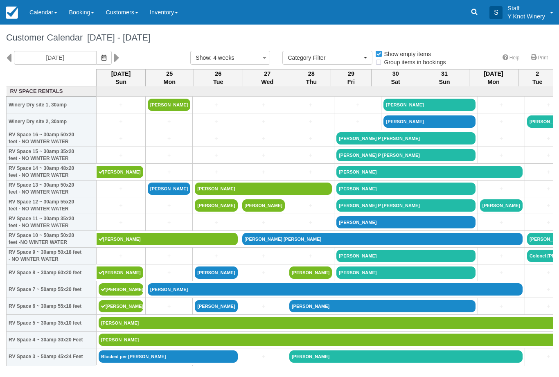
select select
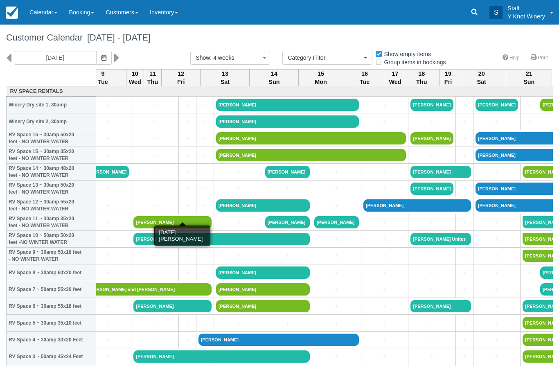
scroll to position [0, 728]
